Goal: Complete application form

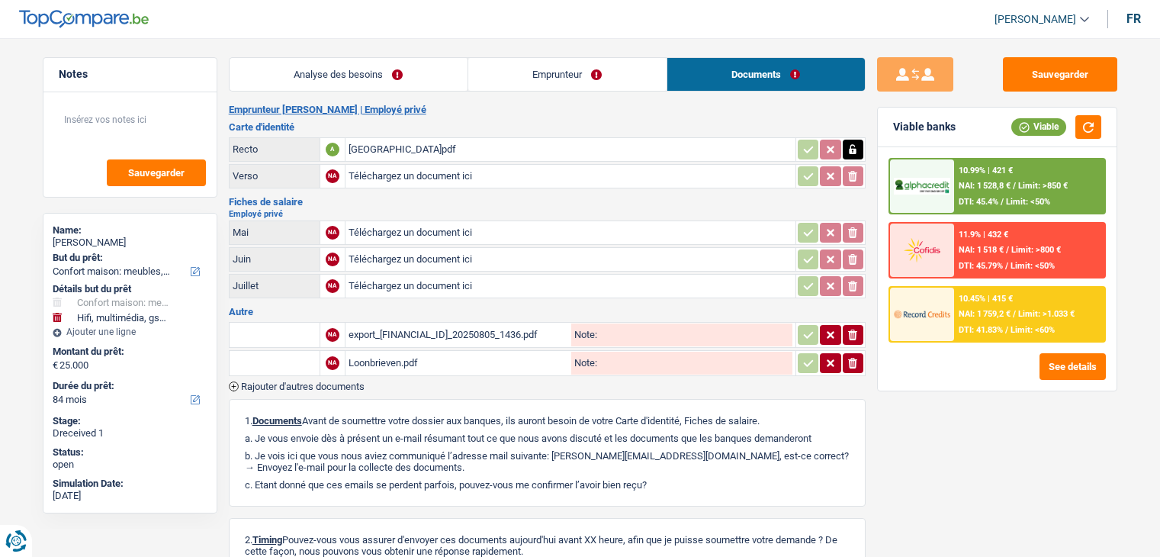
select select "household"
select select "tech"
select select "84"
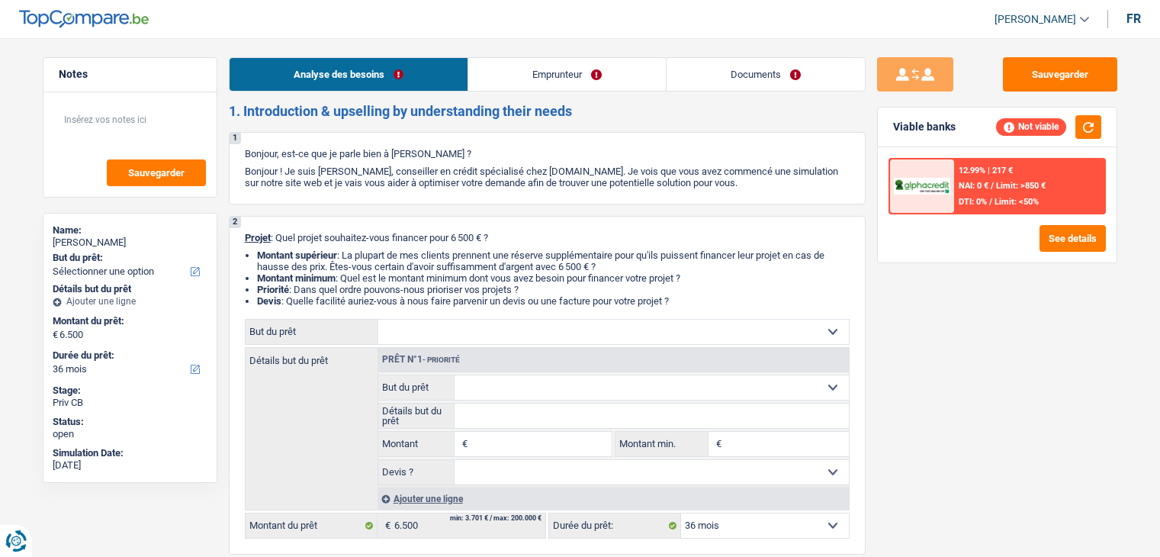
select select "36"
select select "publicEmployee"
select select "netSalary"
select select "mealVouchers"
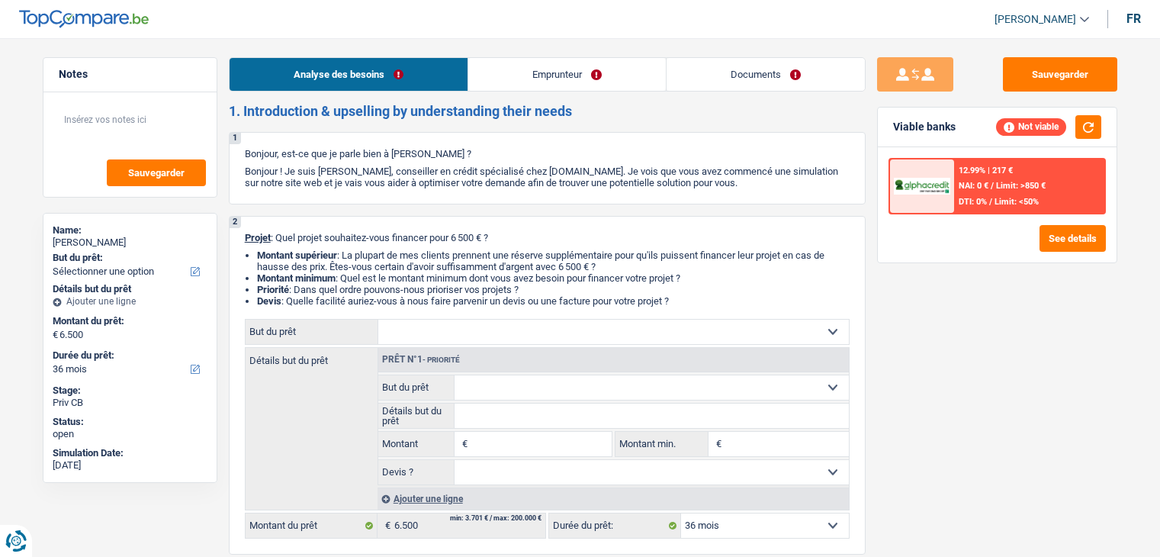
select select "36"
select select "32"
click at [766, 77] on link "Documents" at bounding box center [766, 74] width 198 height 33
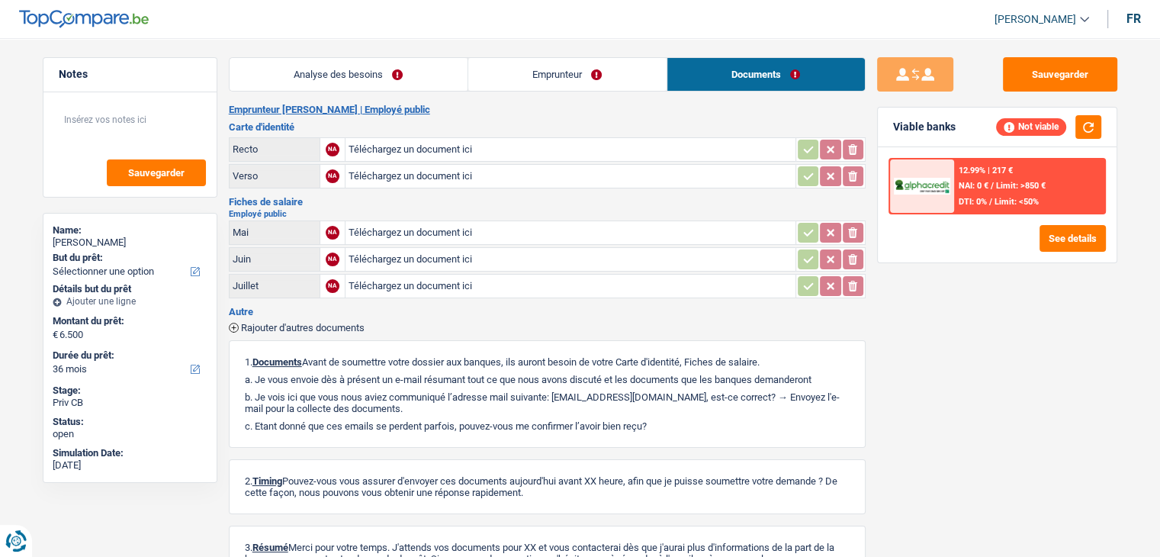
click at [590, 74] on link "Emprunteur" at bounding box center [567, 74] width 198 height 33
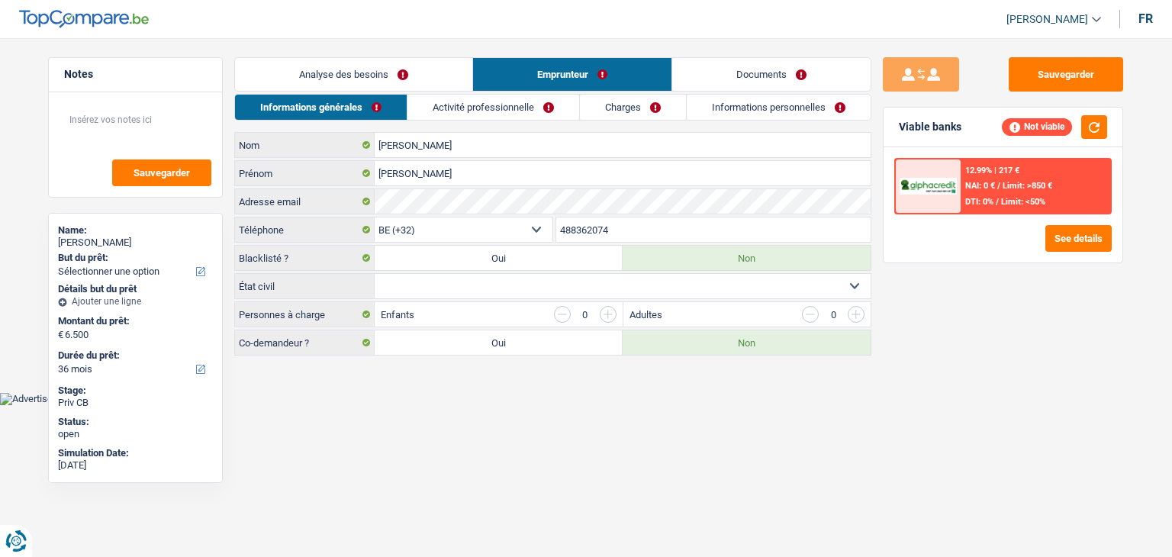
click at [798, 98] on link "Informations personnelles" at bounding box center [779, 107] width 184 height 25
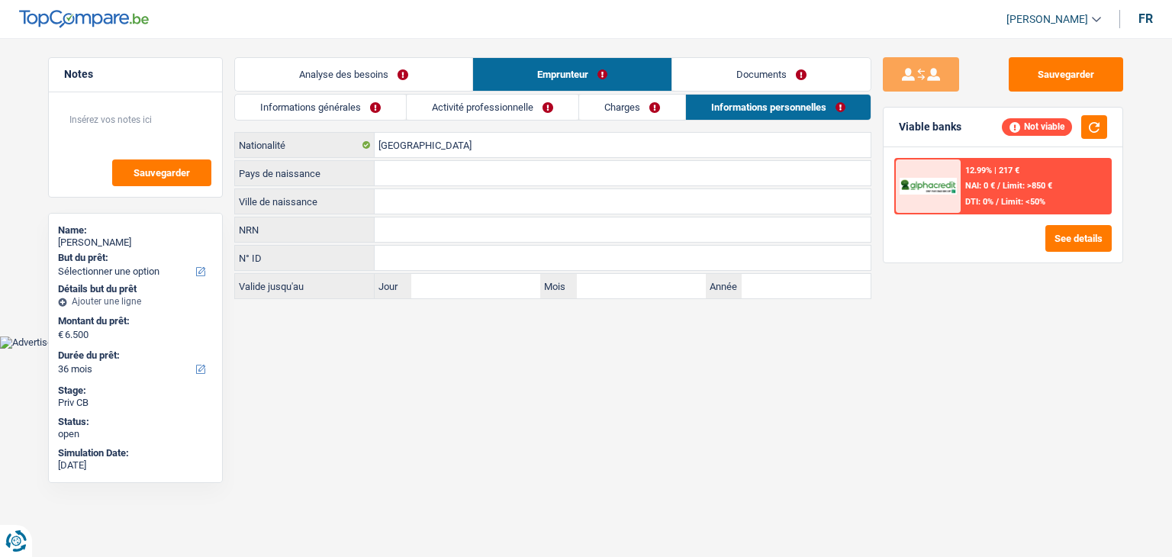
click at [604, 110] on link "Charges" at bounding box center [632, 107] width 106 height 25
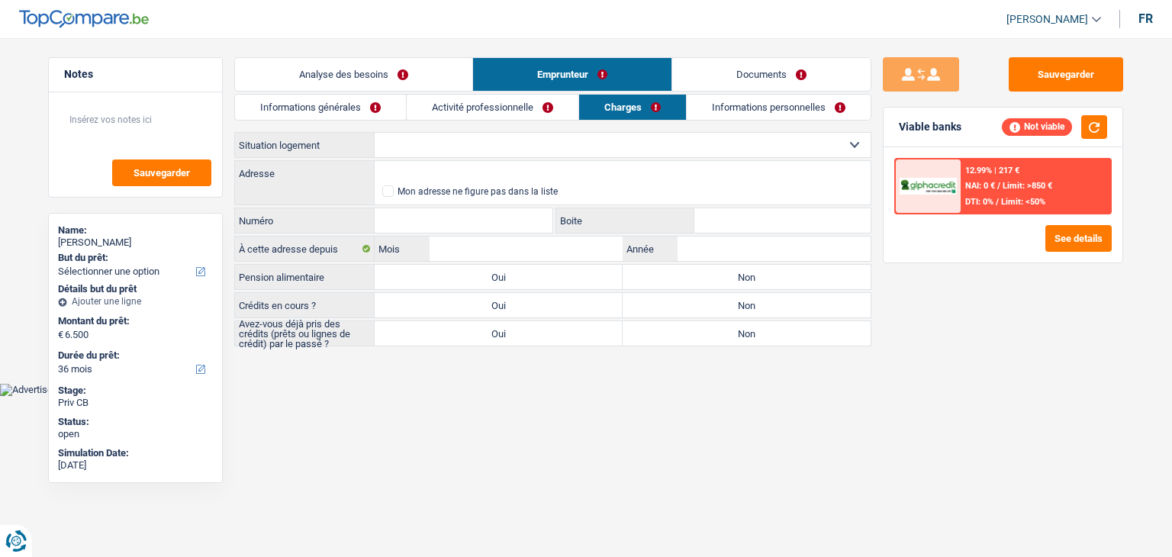
click at [462, 105] on link "Activité professionnelle" at bounding box center [493, 107] width 172 height 25
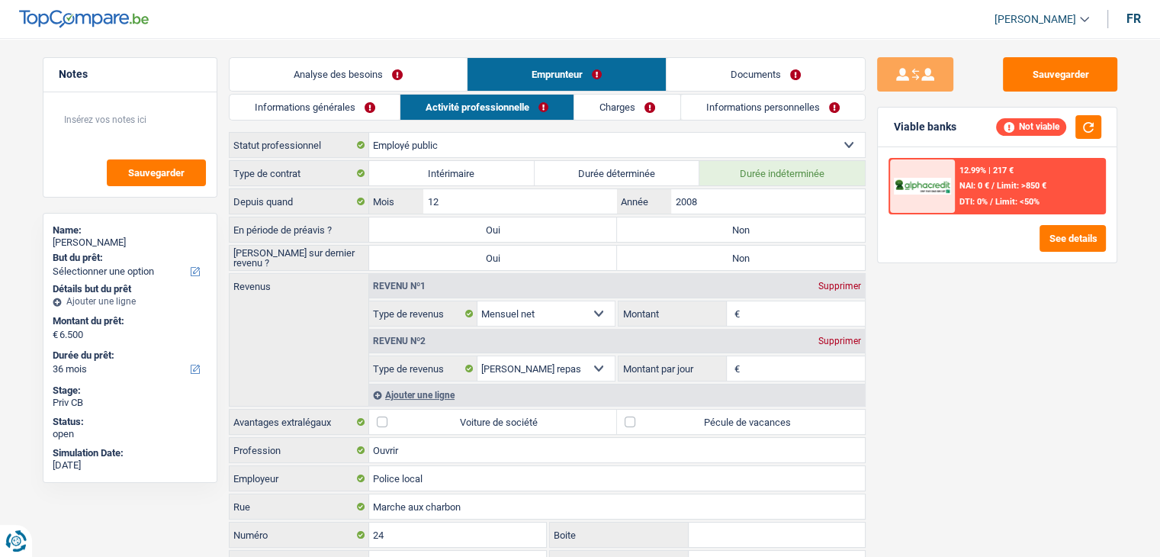
click at [278, 101] on link "Informations générales" at bounding box center [315, 107] width 171 height 25
